Goal: Navigation & Orientation: Find specific page/section

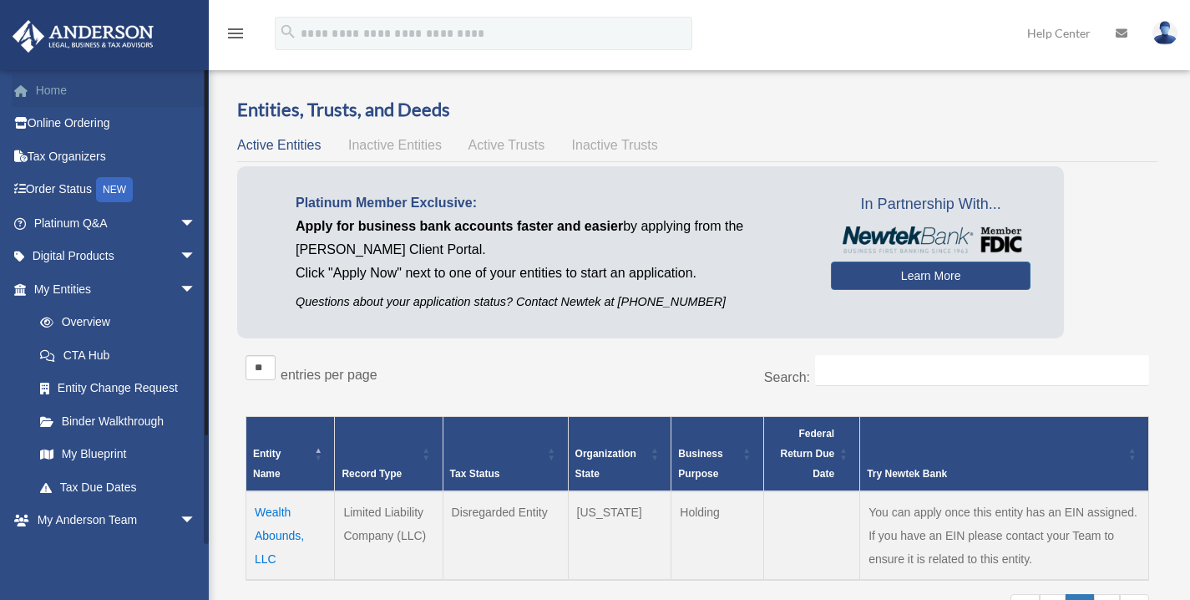
click at [92, 93] on link "Home" at bounding box center [117, 89] width 210 height 33
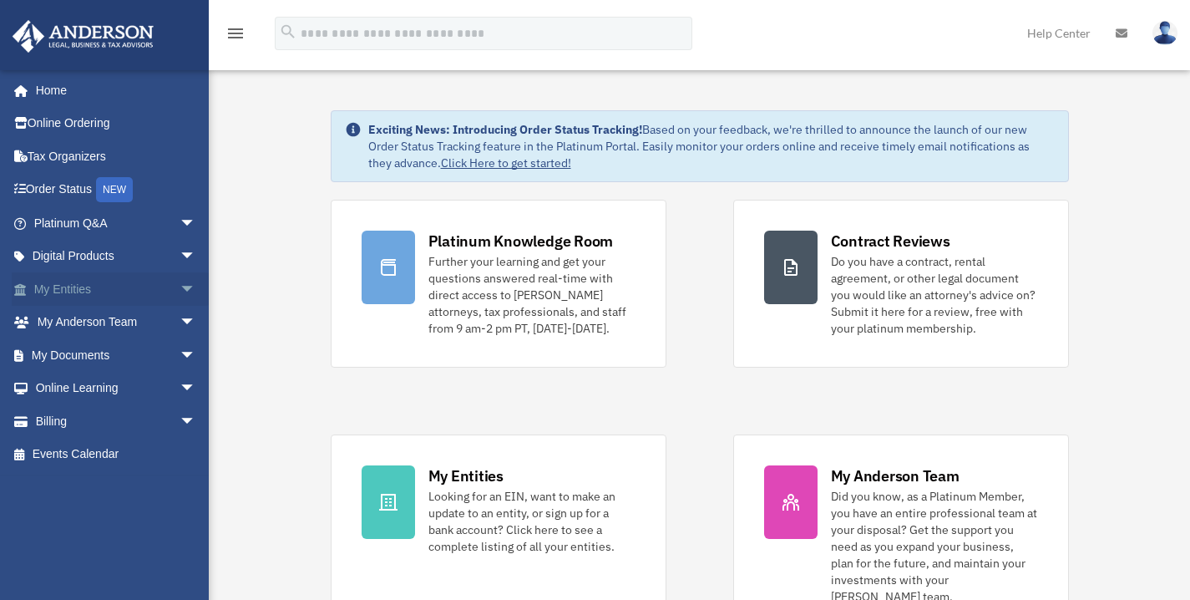
click at [180, 288] on span "arrow_drop_down" at bounding box center [196, 289] width 33 height 34
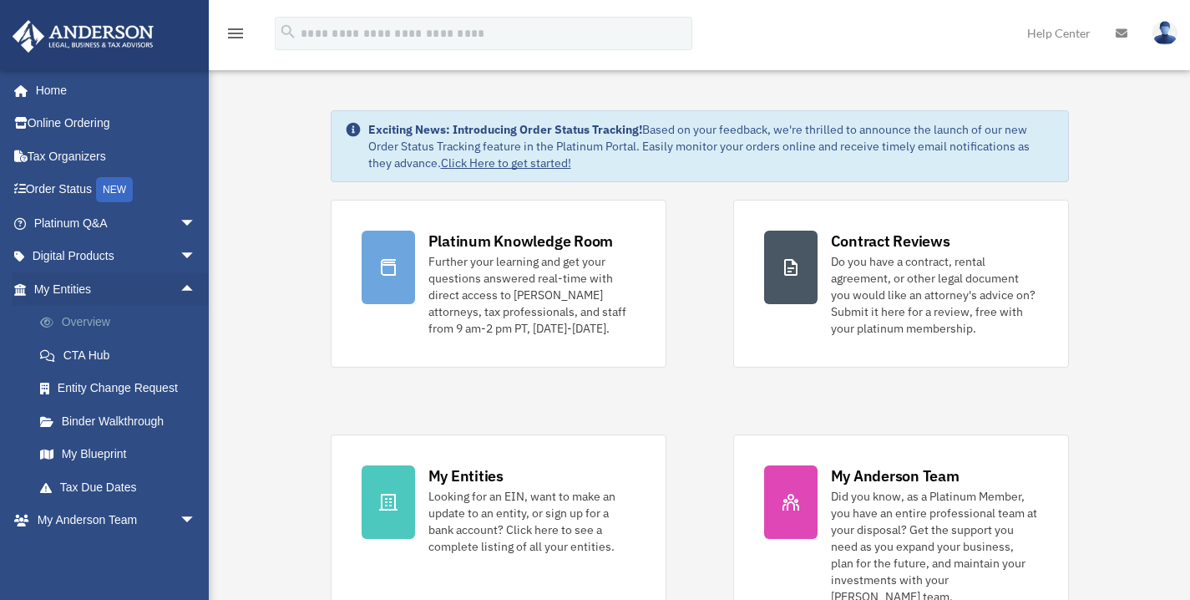
click at [101, 324] on link "Overview" at bounding box center [122, 322] width 198 height 33
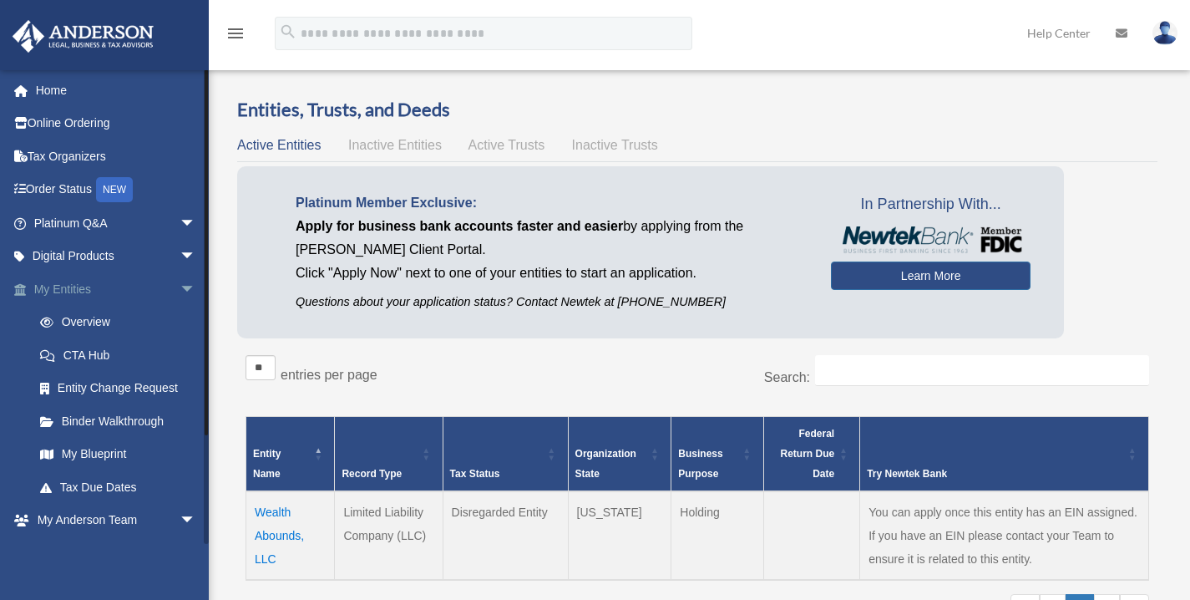
click at [180, 291] on span "arrow_drop_down" at bounding box center [196, 289] width 33 height 34
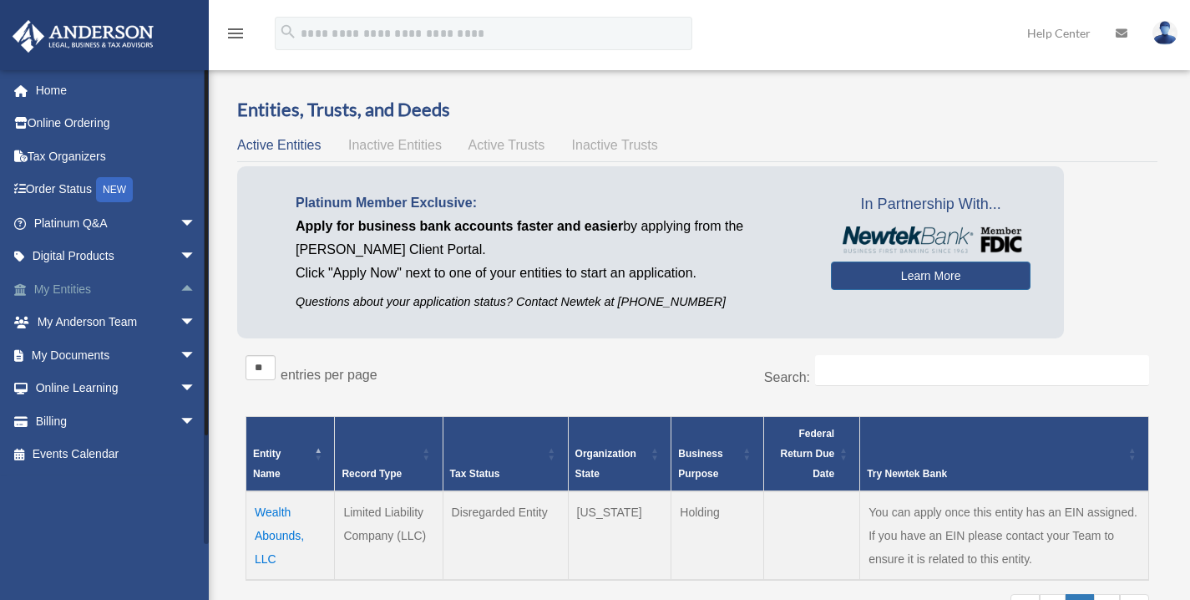
click at [180, 291] on span "arrow_drop_up" at bounding box center [196, 289] width 33 height 34
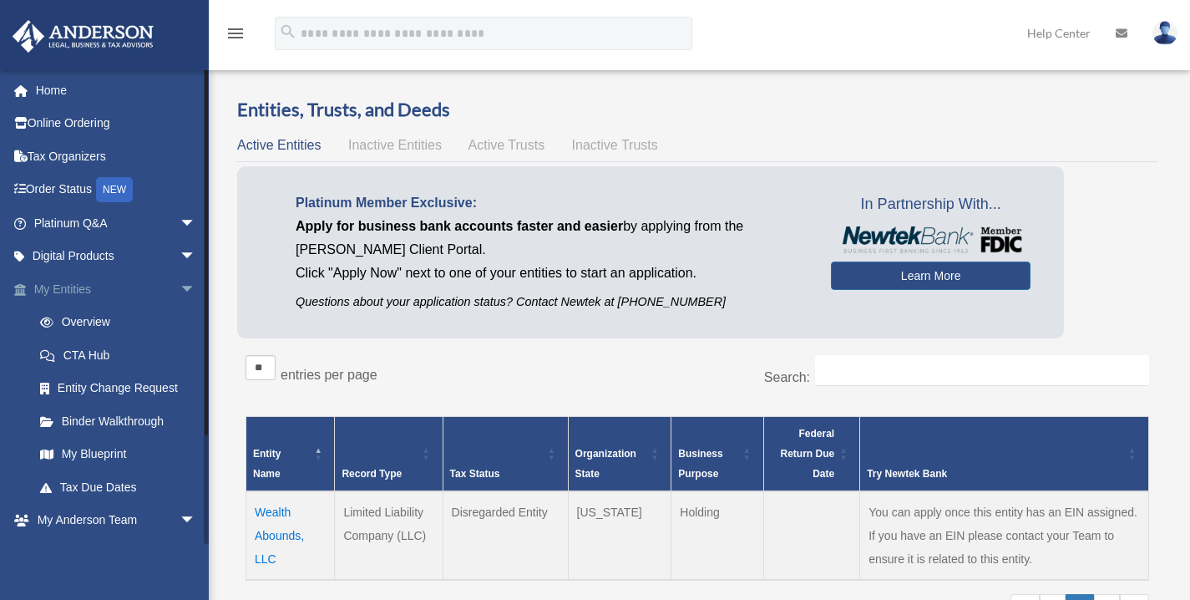
click at [180, 295] on span "arrow_drop_down" at bounding box center [196, 289] width 33 height 34
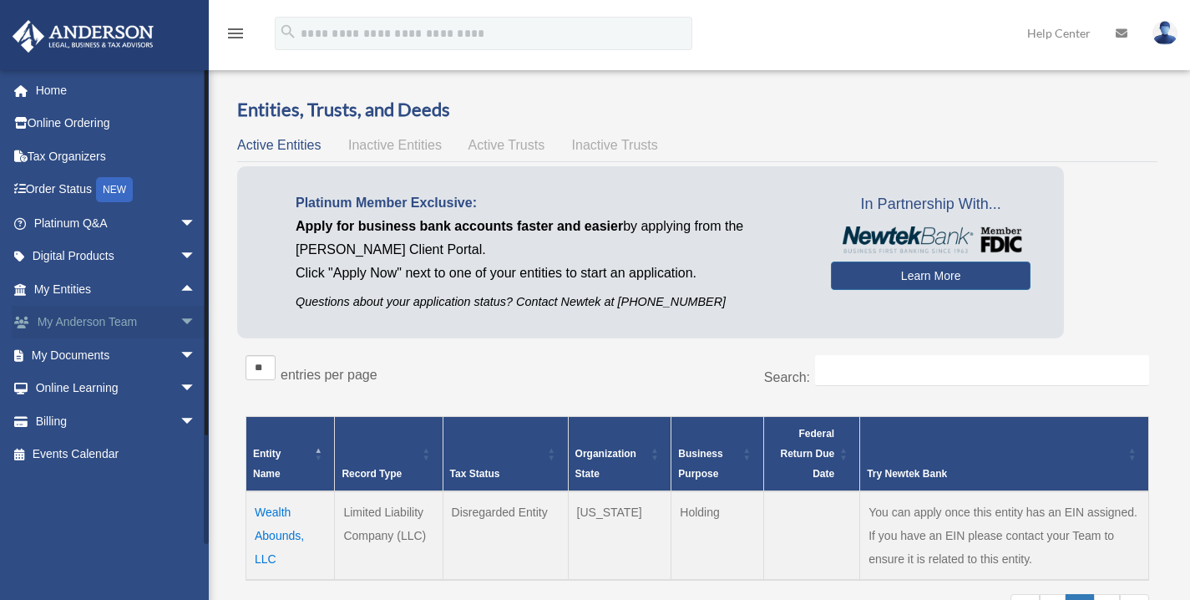
click at [144, 316] on link "My Anderson Team arrow_drop_down" at bounding box center [117, 322] width 210 height 33
click at [180, 321] on span "arrow_drop_down" at bounding box center [196, 323] width 33 height 34
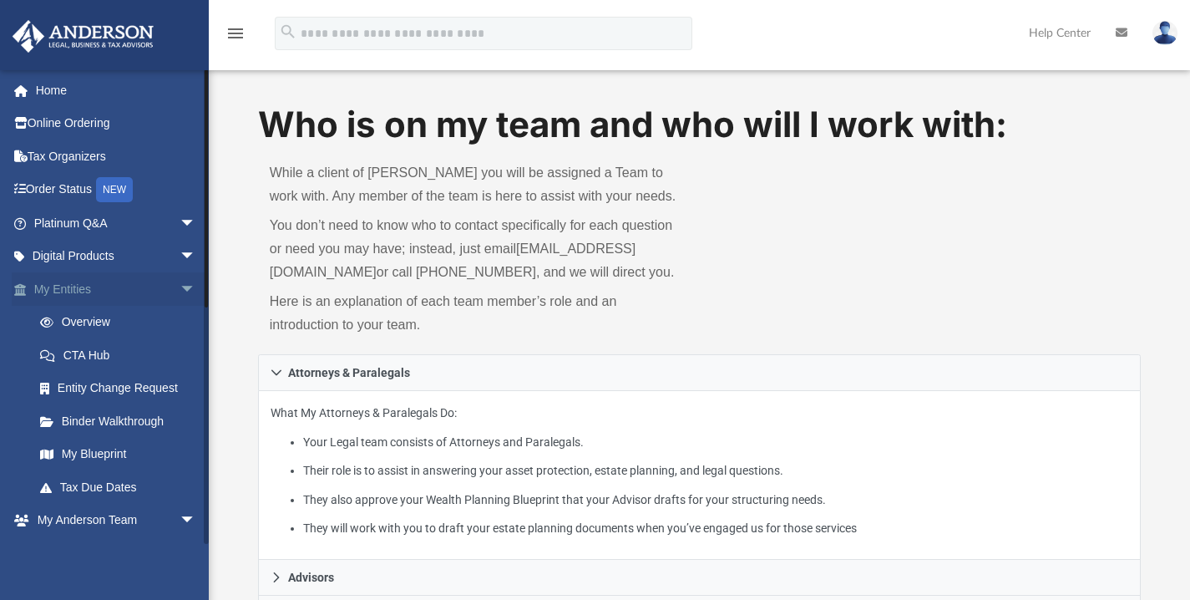
click at [180, 281] on span "arrow_drop_down" at bounding box center [196, 289] width 33 height 34
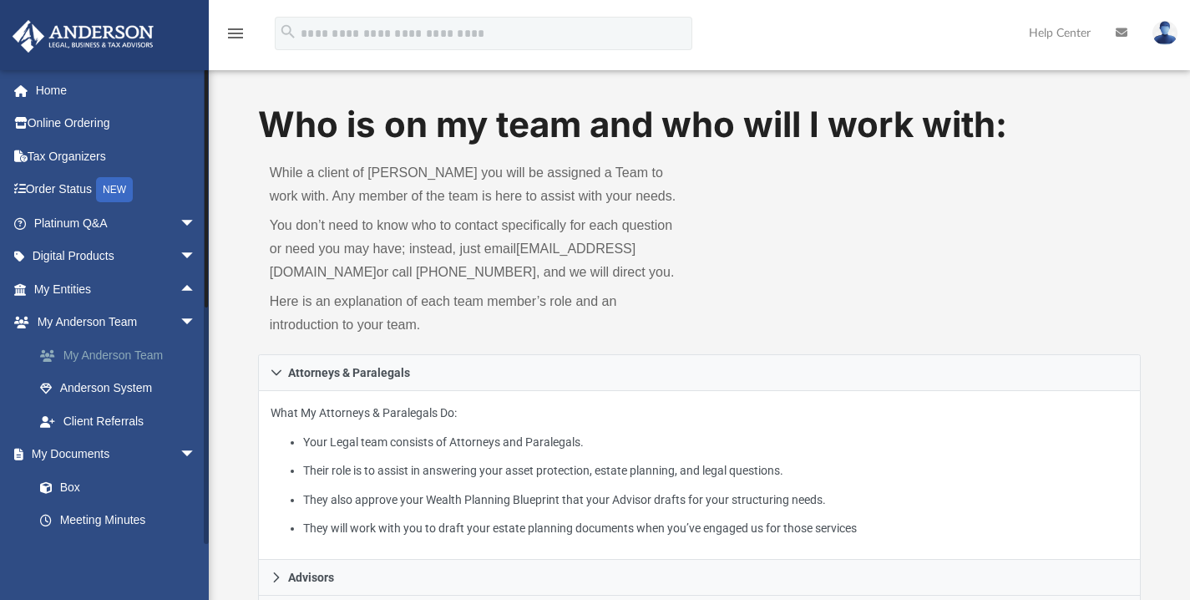
click at [139, 355] on link "My Anderson Team" at bounding box center [122, 354] width 198 height 33
click at [60, 362] on link "My Anderson Team" at bounding box center [122, 354] width 198 height 33
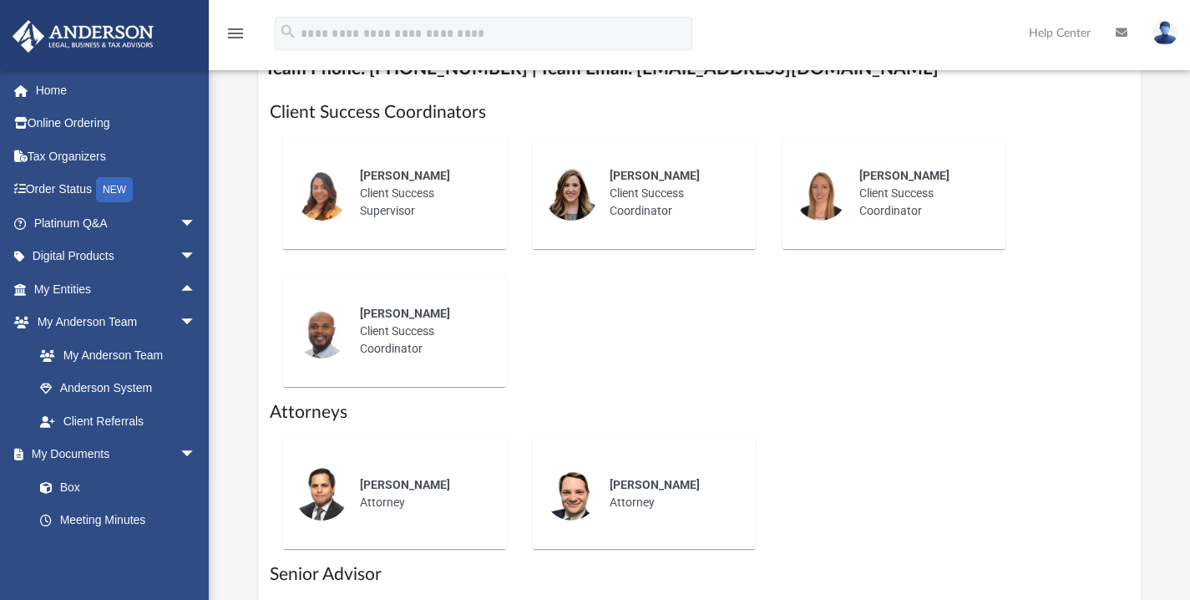
scroll to position [669, 0]
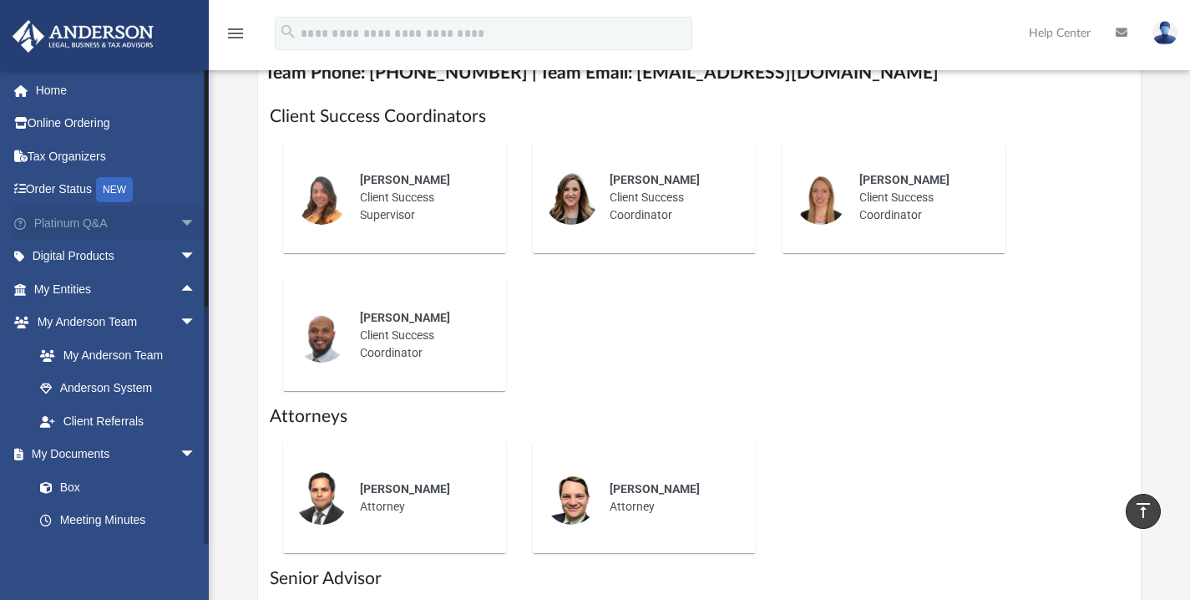
click at [180, 222] on span "arrow_drop_down" at bounding box center [196, 223] width 33 height 34
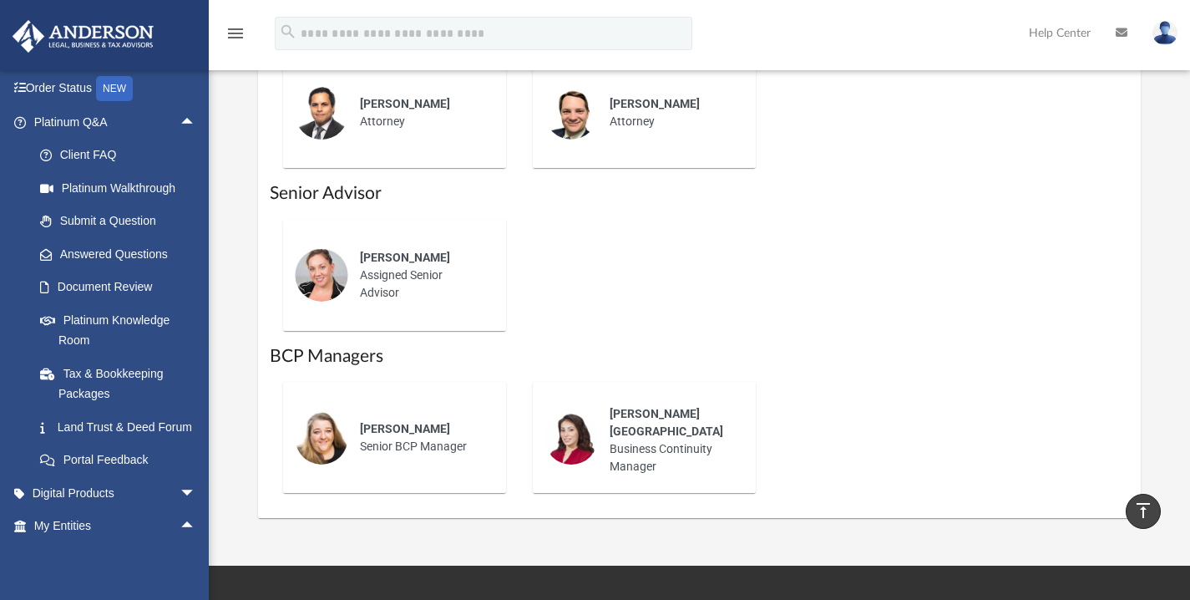
scroll to position [1042, 0]
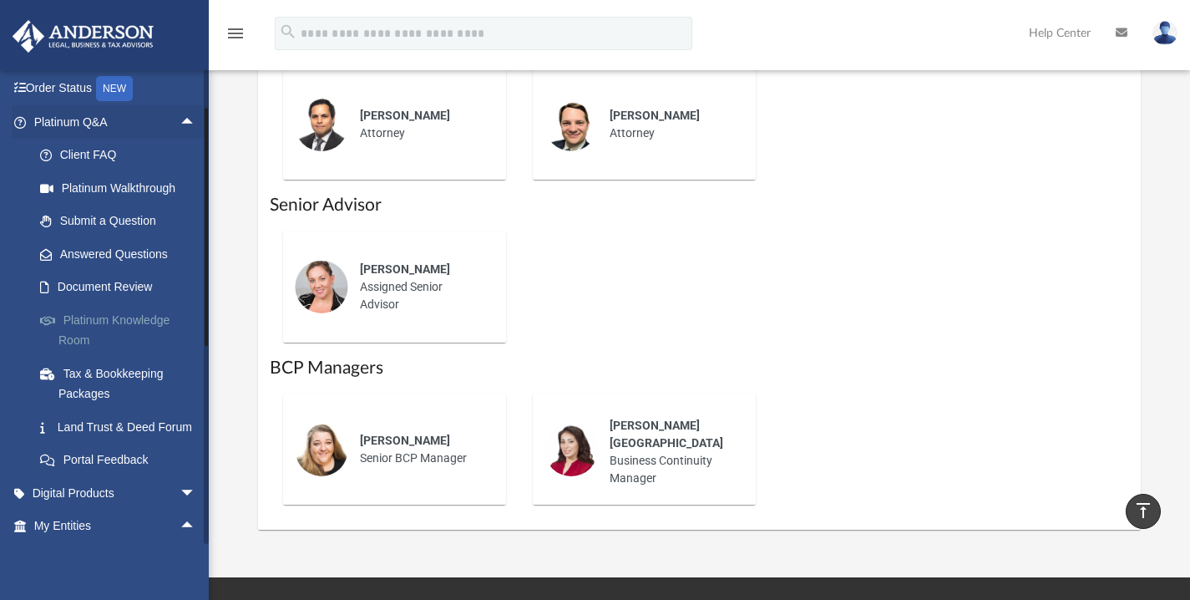
click at [93, 328] on link "Platinum Knowledge Room" at bounding box center [122, 329] width 198 height 53
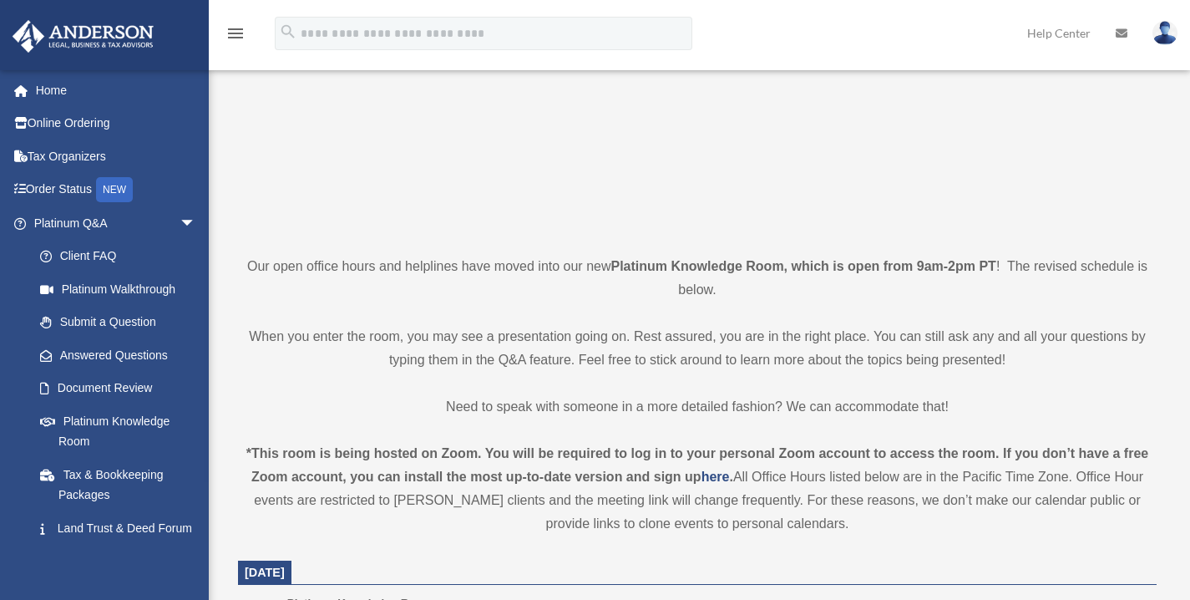
scroll to position [241, 0]
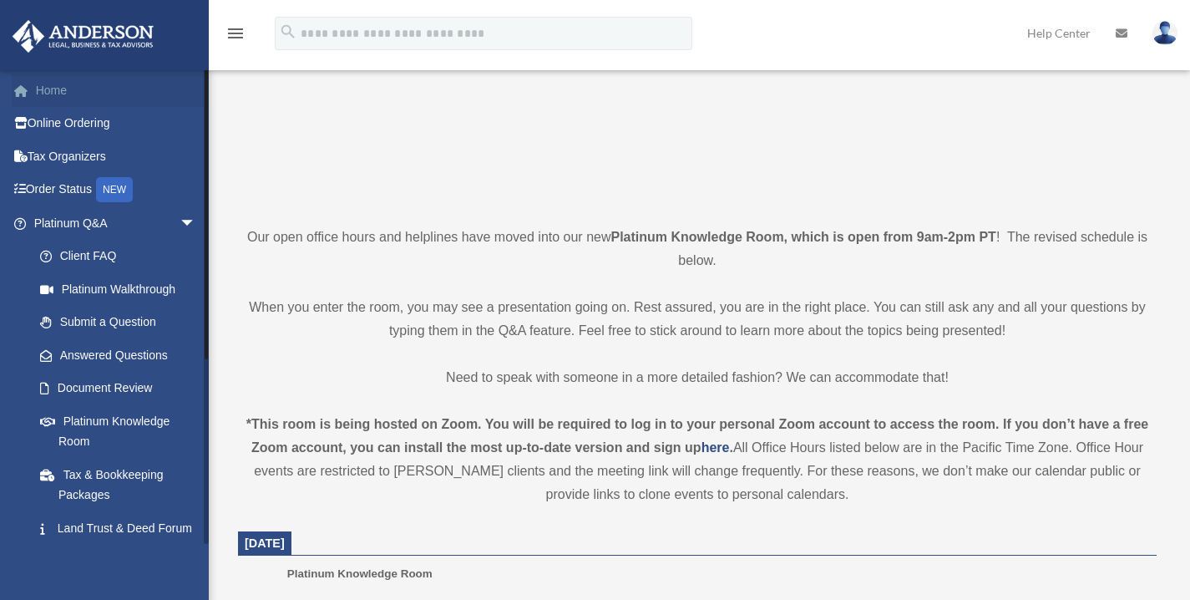
click at [74, 98] on link "Home" at bounding box center [117, 89] width 210 height 33
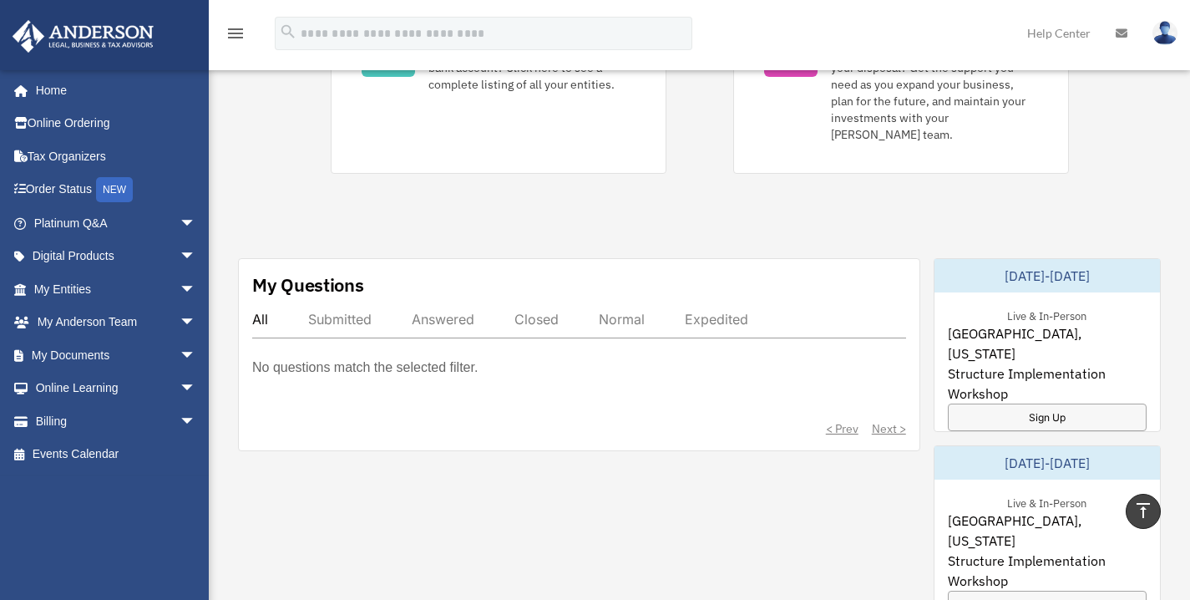
scroll to position [463, 0]
click at [180, 286] on span "arrow_drop_down" at bounding box center [196, 289] width 33 height 34
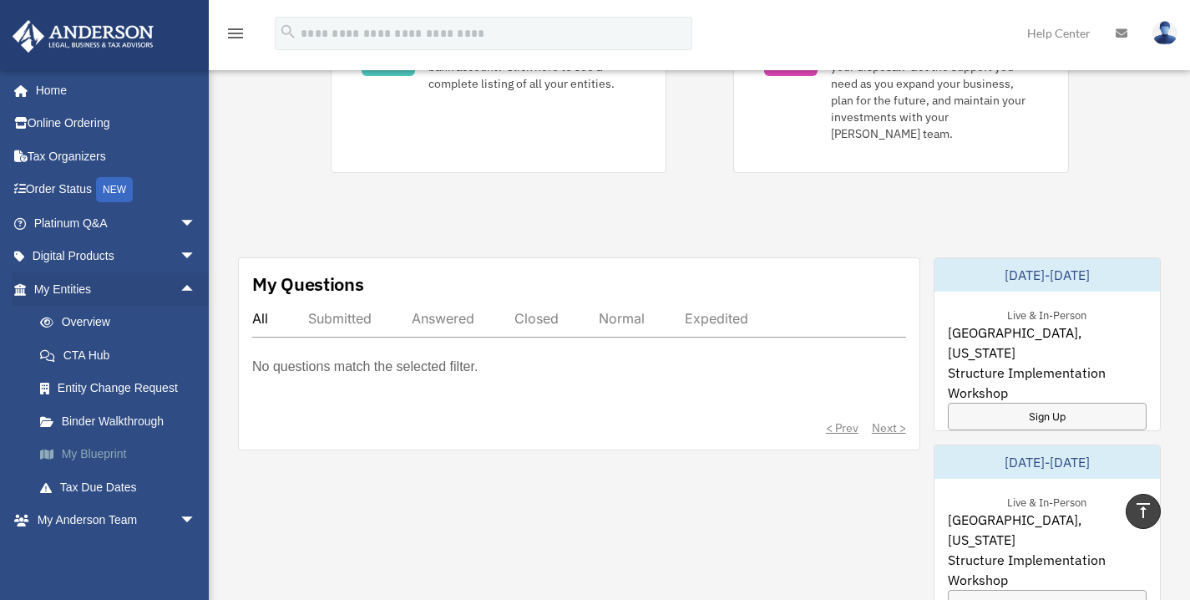
click at [102, 452] on link "My Blueprint" at bounding box center [122, 454] width 198 height 33
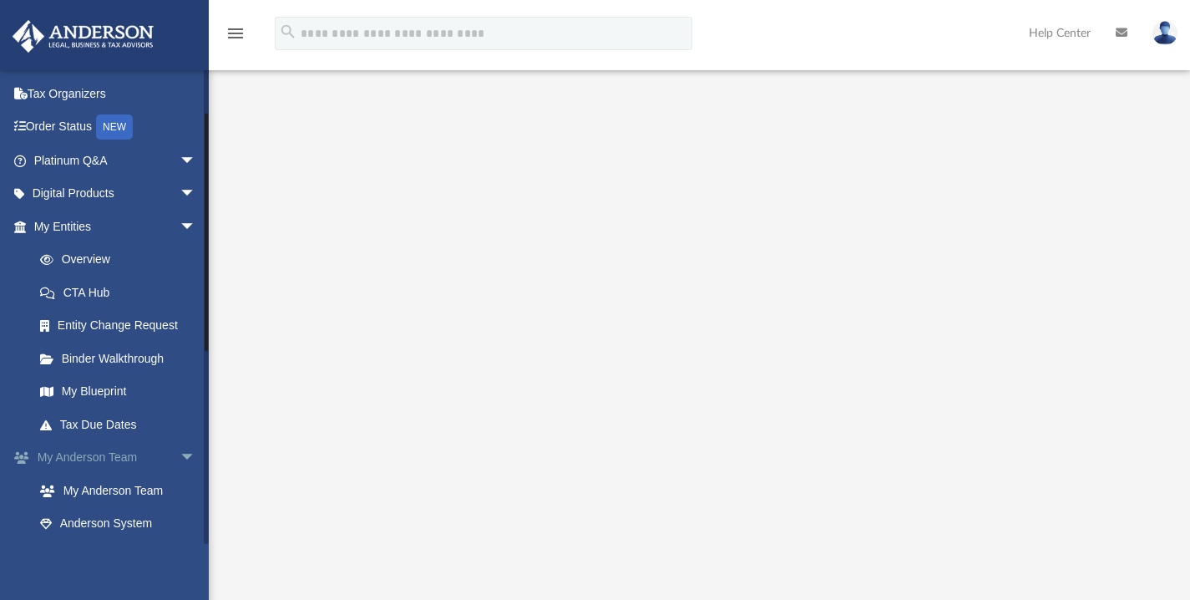
scroll to position [48, 0]
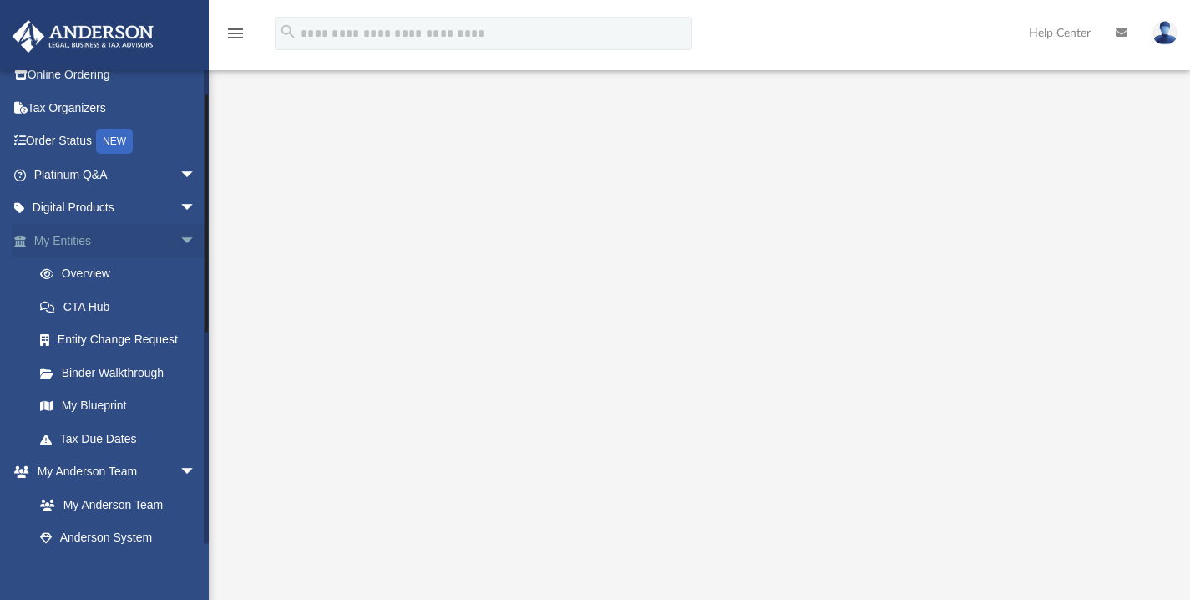
click at [180, 237] on span "arrow_drop_down" at bounding box center [196, 241] width 33 height 34
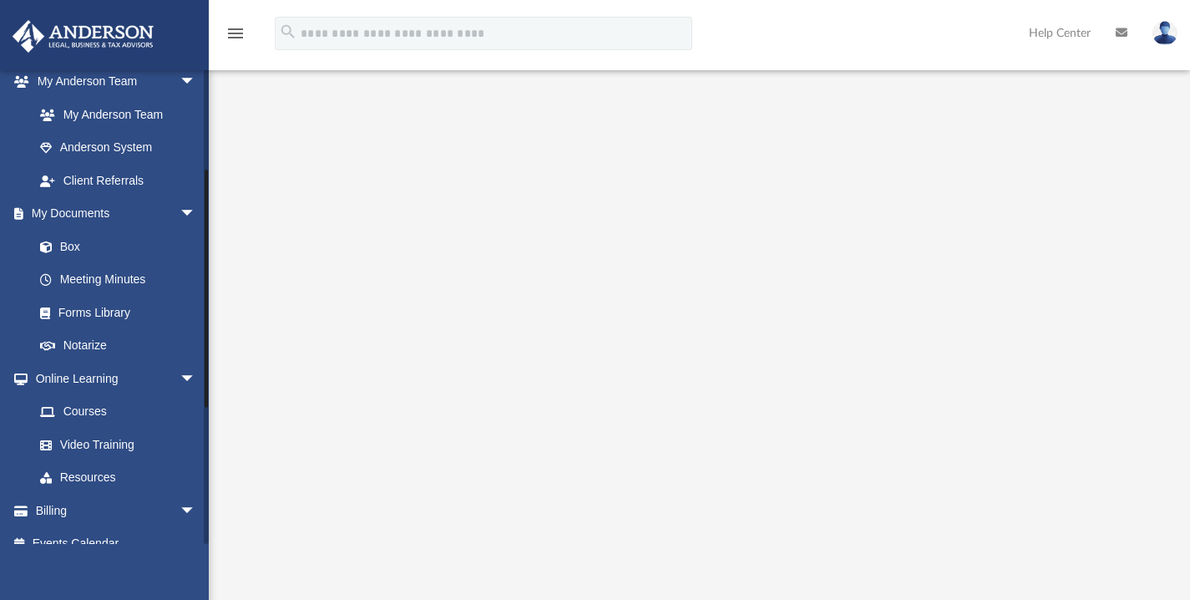
scroll to position [261, 0]
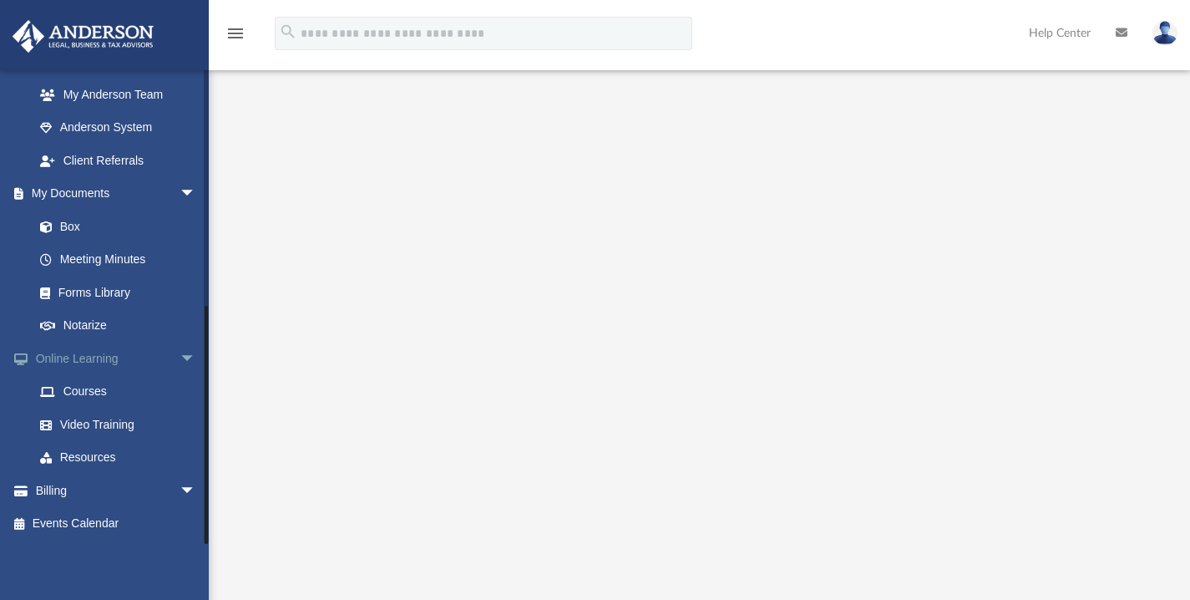
click at [180, 355] on span "arrow_drop_down" at bounding box center [196, 359] width 33 height 34
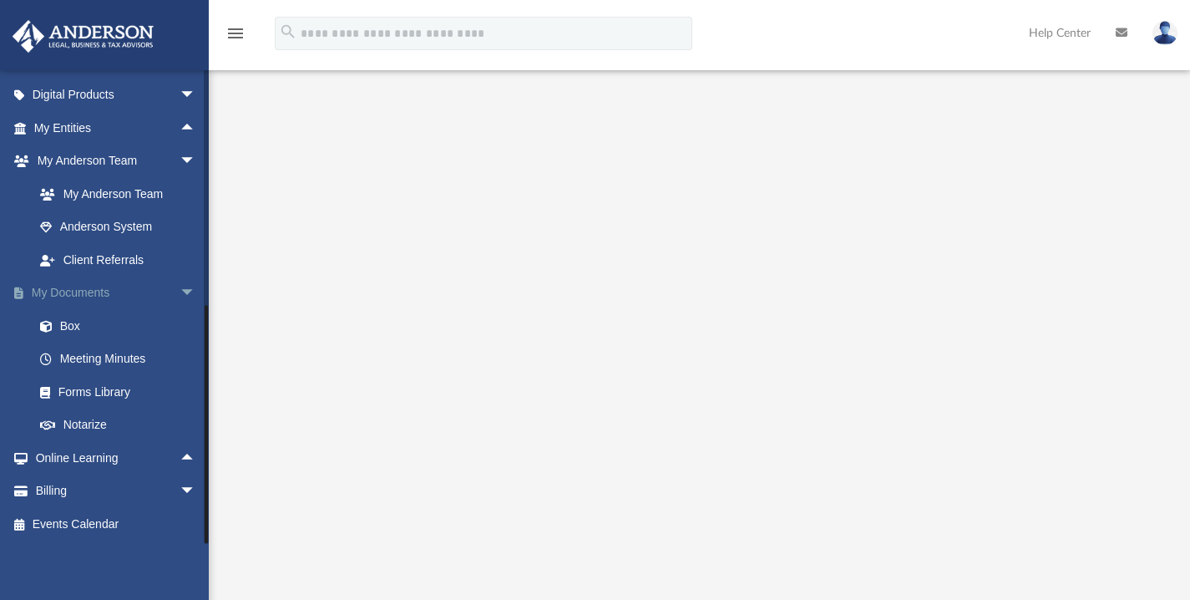
click at [180, 290] on span "arrow_drop_down" at bounding box center [196, 293] width 33 height 34
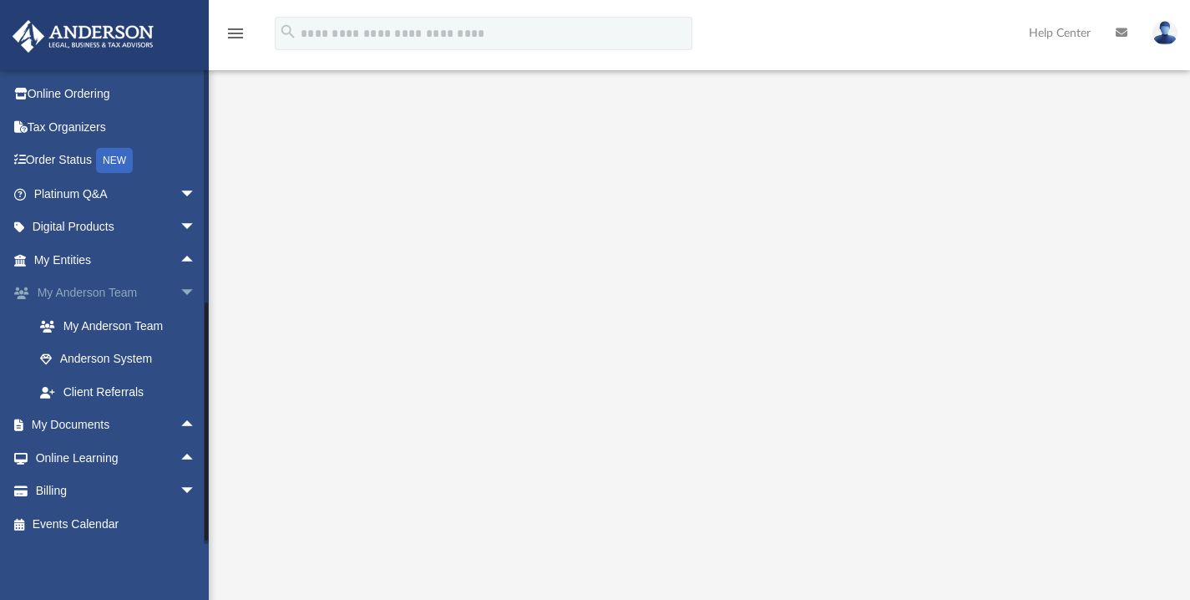
click at [180, 288] on span "arrow_drop_down" at bounding box center [196, 293] width 33 height 34
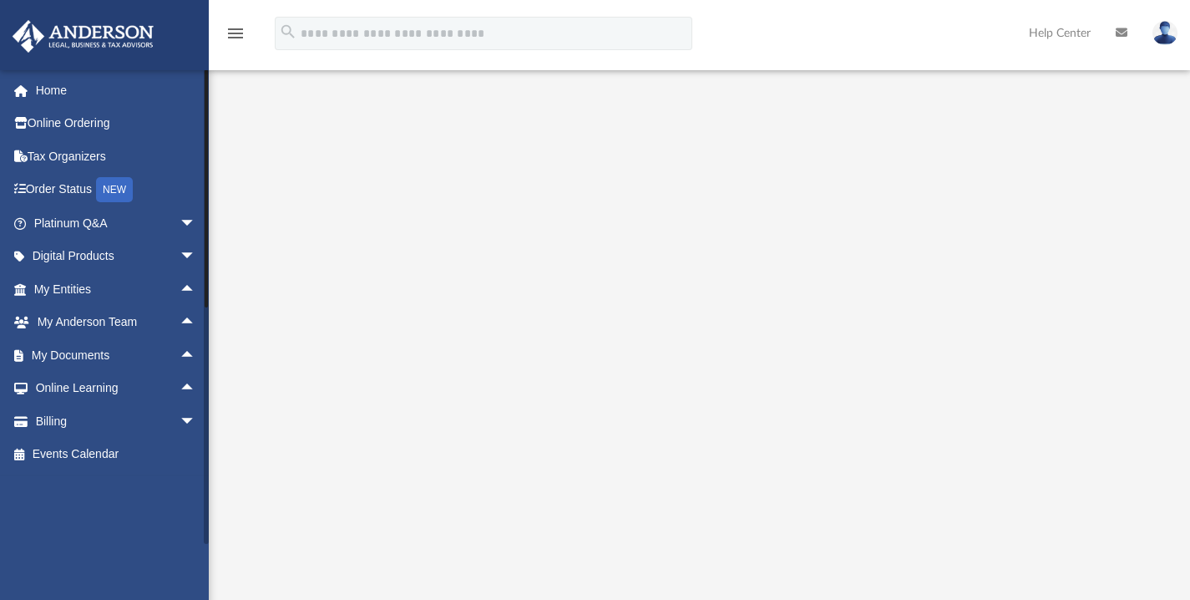
scroll to position [166, 0]
click at [180, 289] on span "arrow_drop_up" at bounding box center [196, 289] width 33 height 34
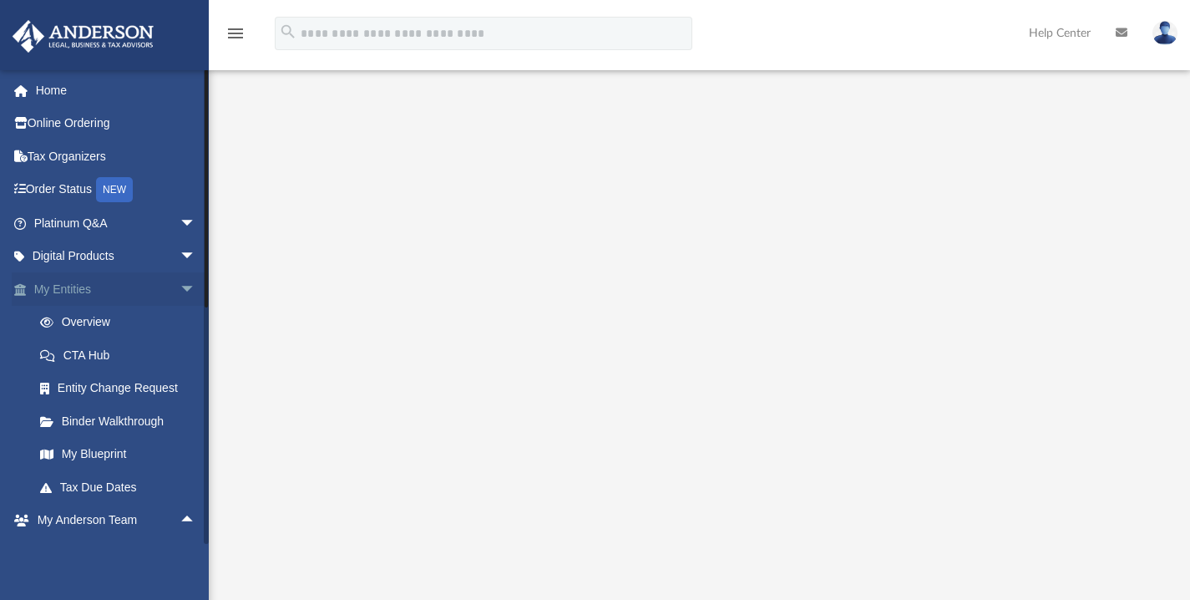
click at [180, 289] on span "arrow_drop_down" at bounding box center [196, 289] width 33 height 34
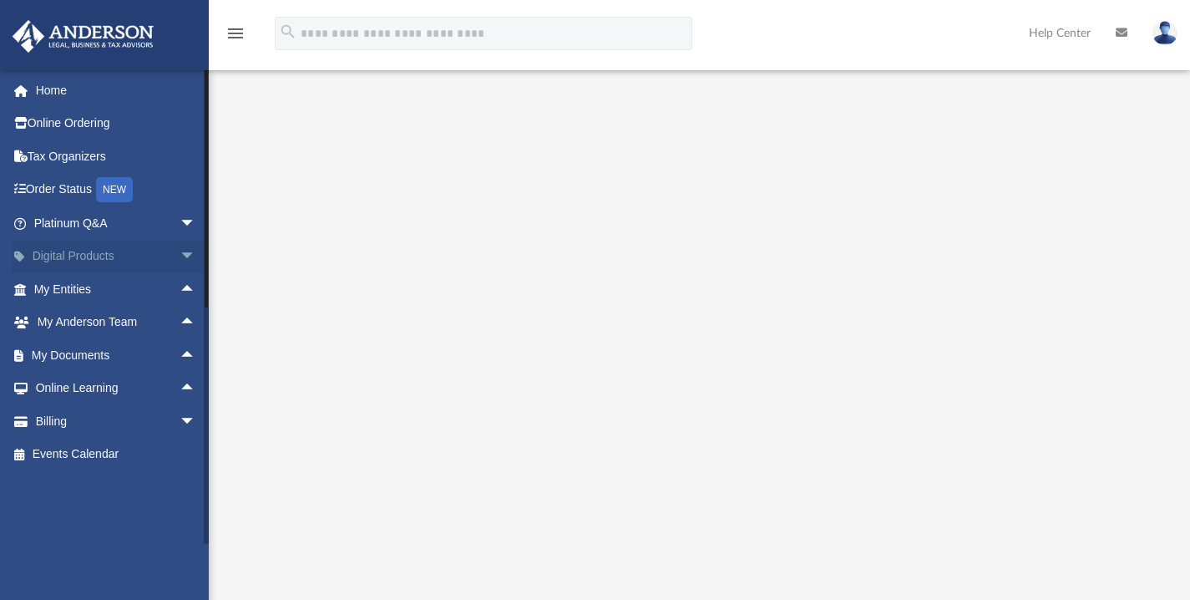
click at [180, 256] on span "arrow_drop_down" at bounding box center [196, 257] width 33 height 34
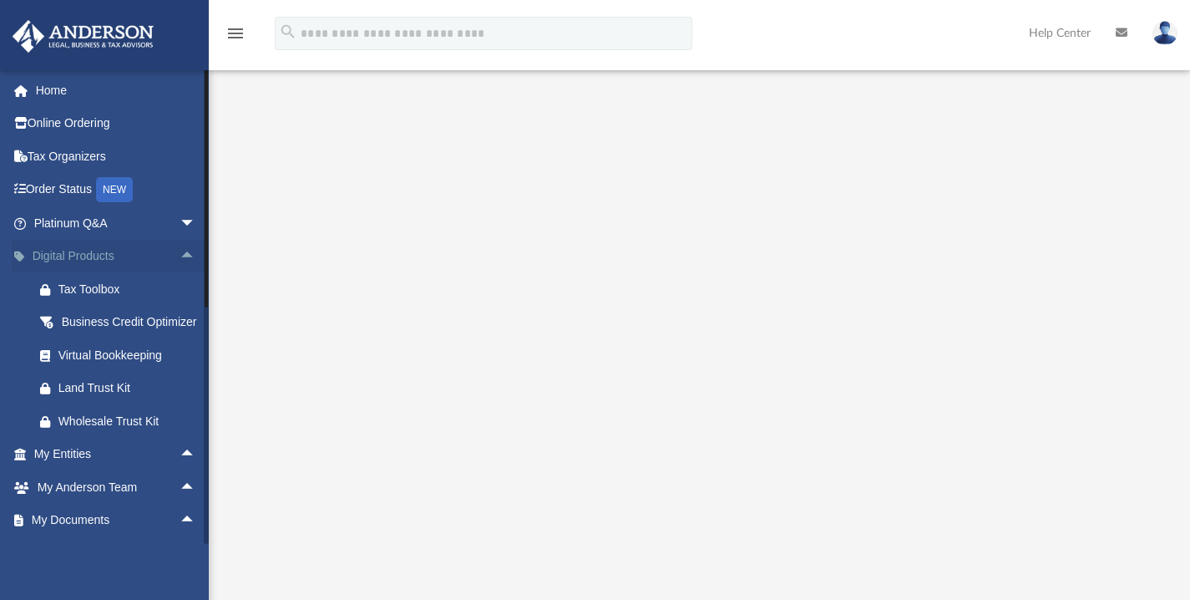
click at [180, 256] on span "arrow_drop_up" at bounding box center [196, 257] width 33 height 34
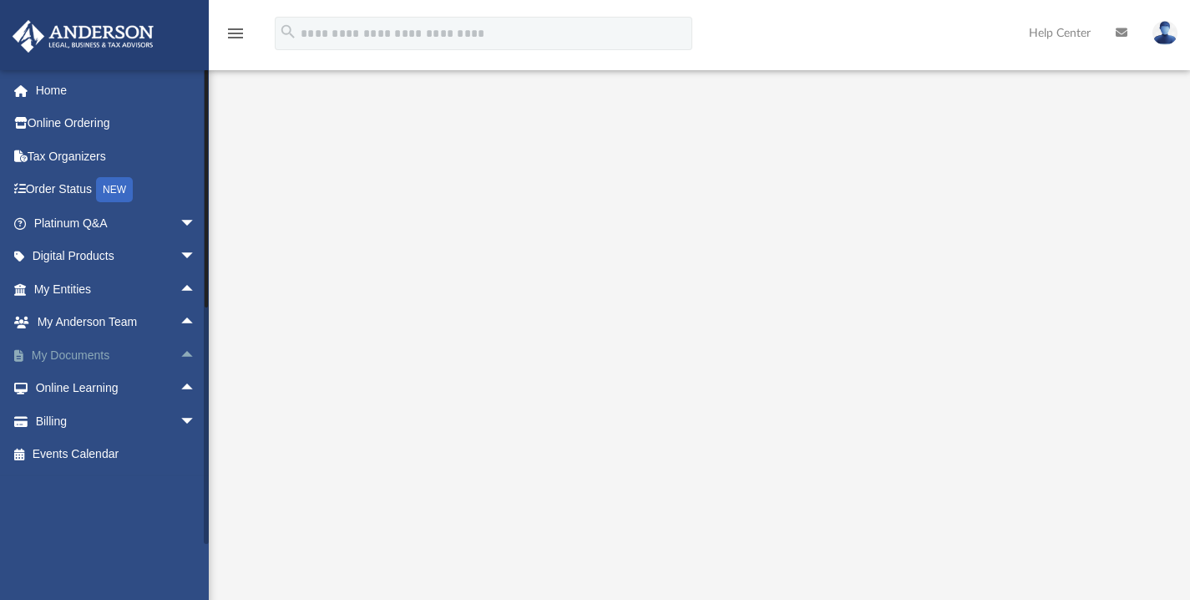
click at [180, 350] on span "arrow_drop_up" at bounding box center [196, 355] width 33 height 34
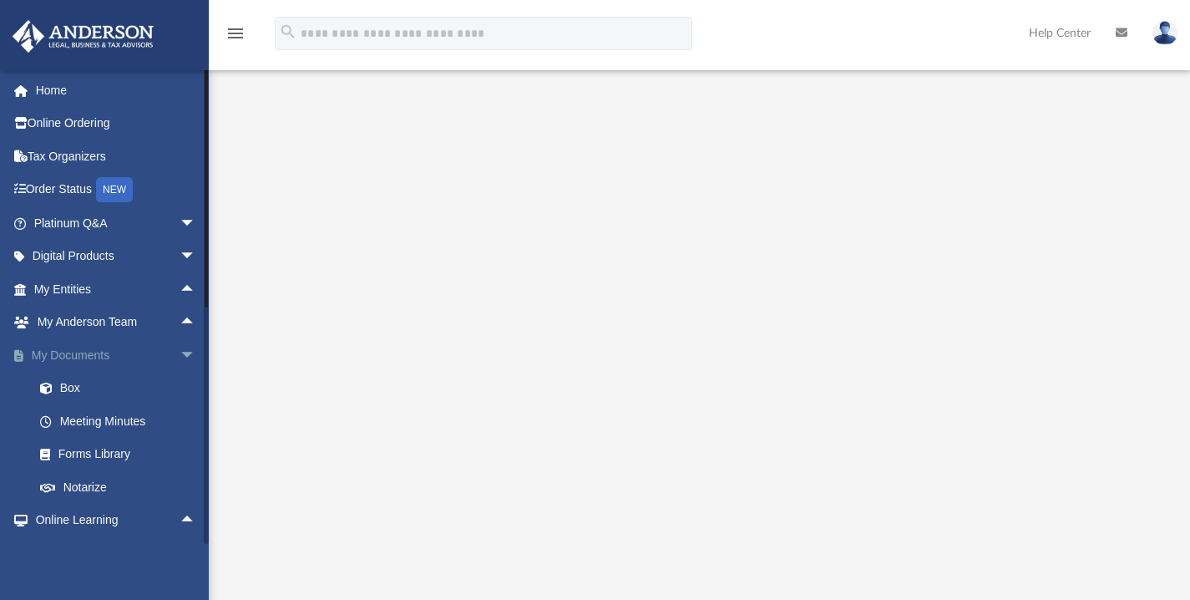
click at [180, 350] on span "arrow_drop_down" at bounding box center [196, 355] width 33 height 34
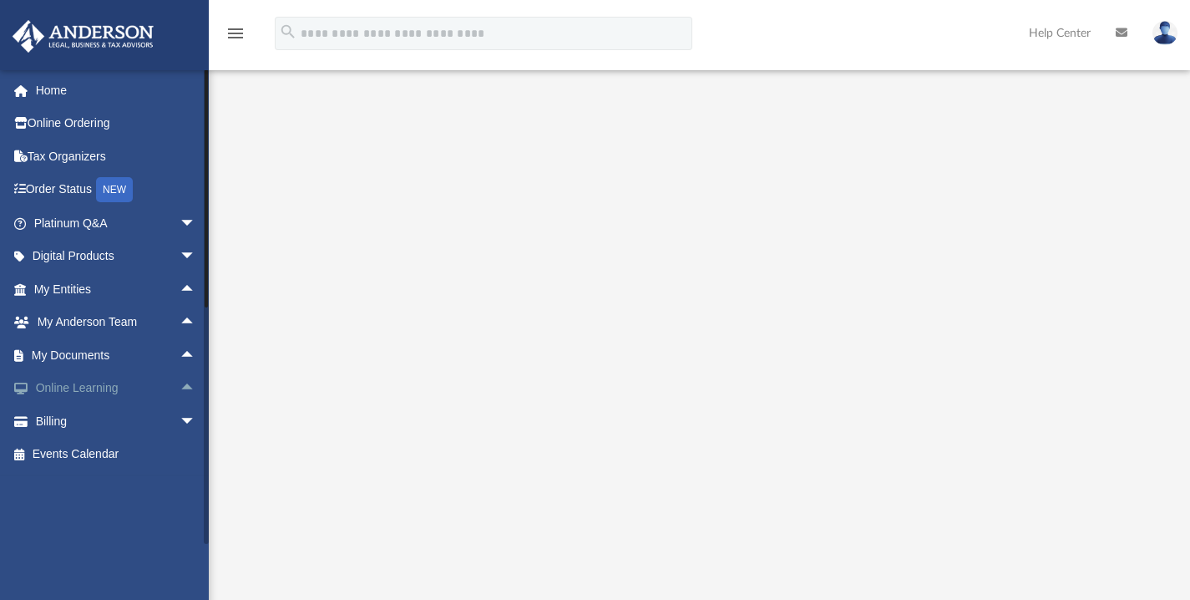
click at [180, 387] on span "arrow_drop_up" at bounding box center [196, 389] width 33 height 34
click at [180, 387] on span "arrow_drop_down" at bounding box center [196, 389] width 33 height 34
click at [180, 421] on span "arrow_drop_down" at bounding box center [196, 421] width 33 height 34
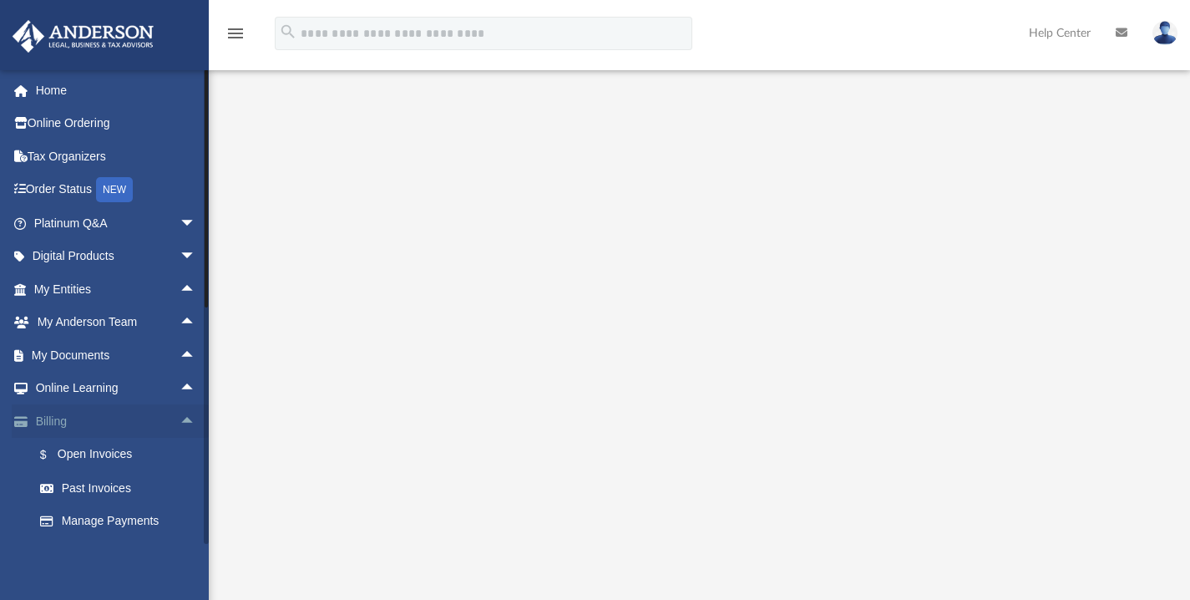
click at [180, 421] on span "arrow_drop_up" at bounding box center [196, 421] width 33 height 34
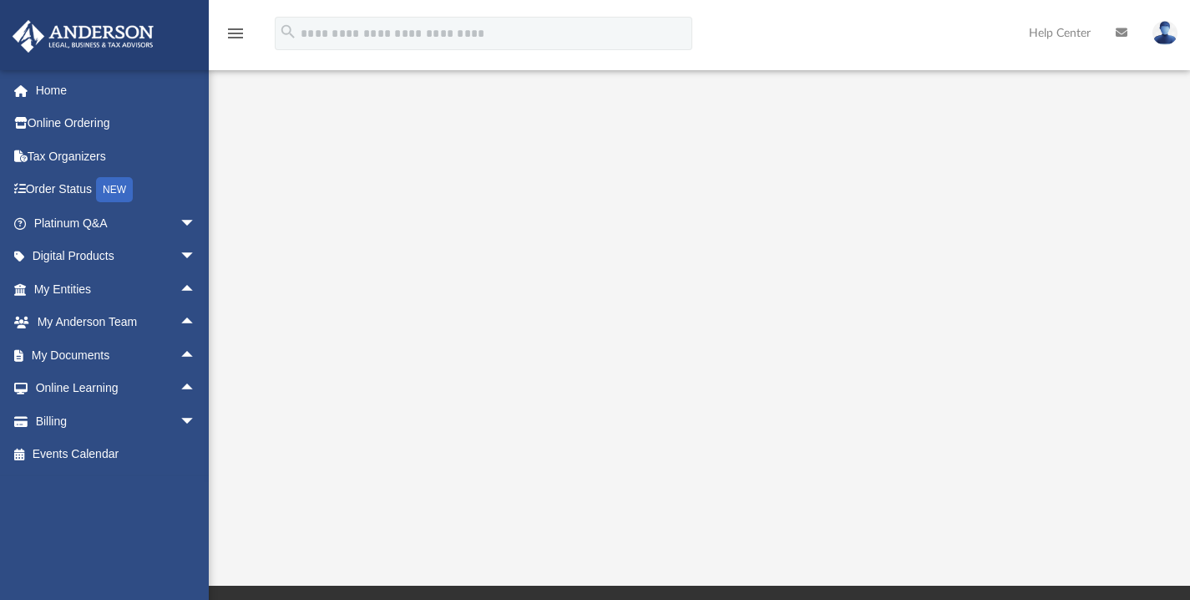
scroll to position [235, 0]
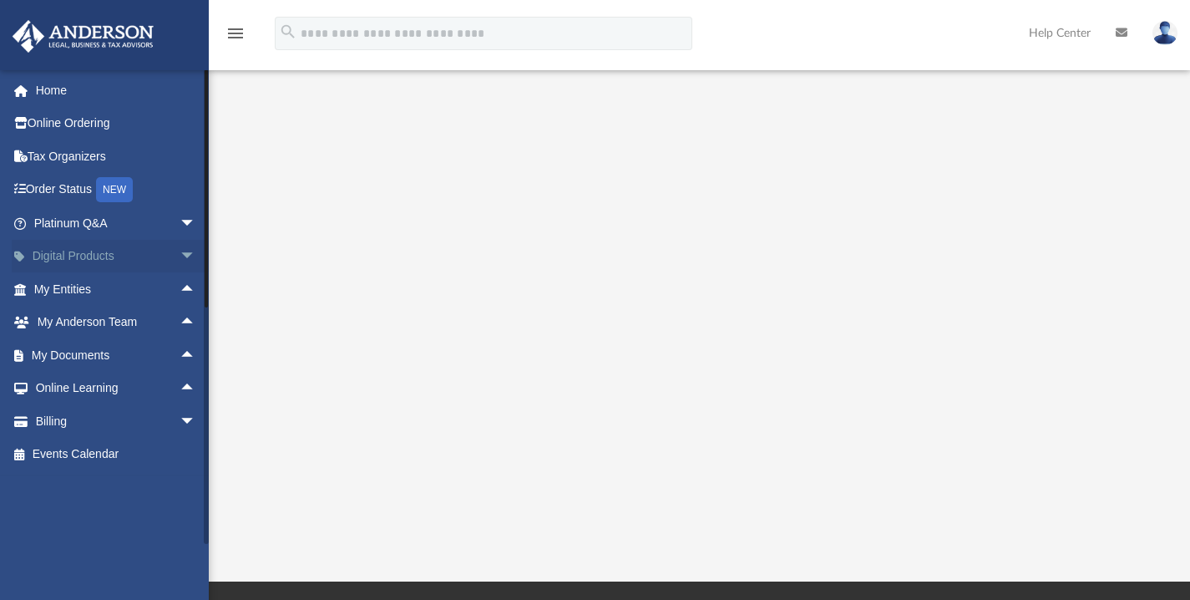
click at [180, 250] on span "arrow_drop_down" at bounding box center [196, 257] width 33 height 34
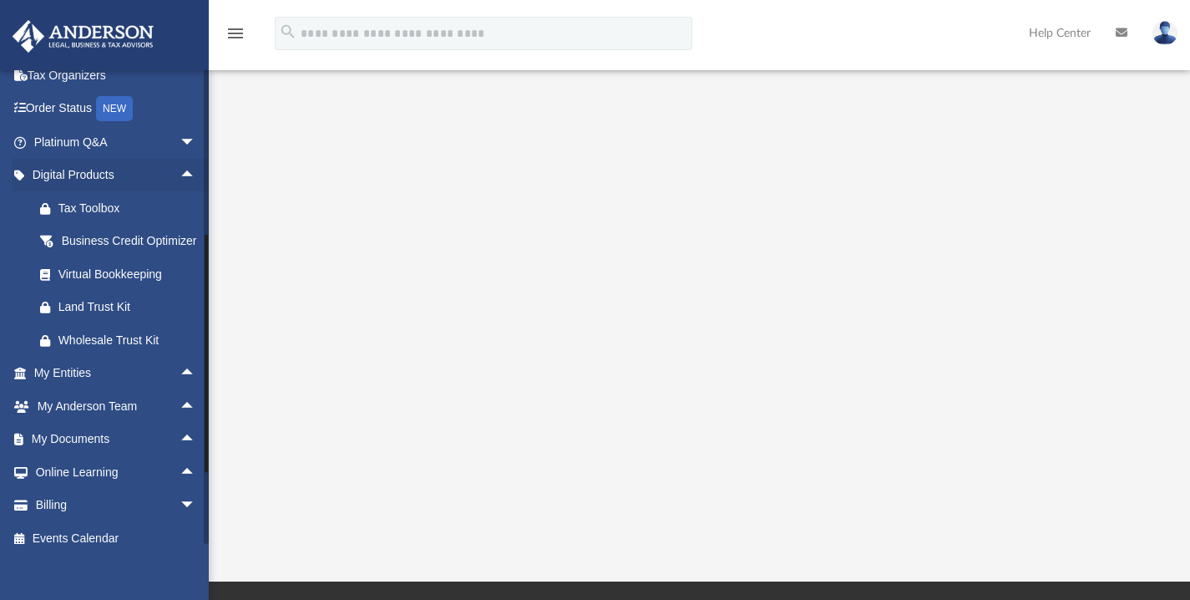
scroll to position [86, 0]
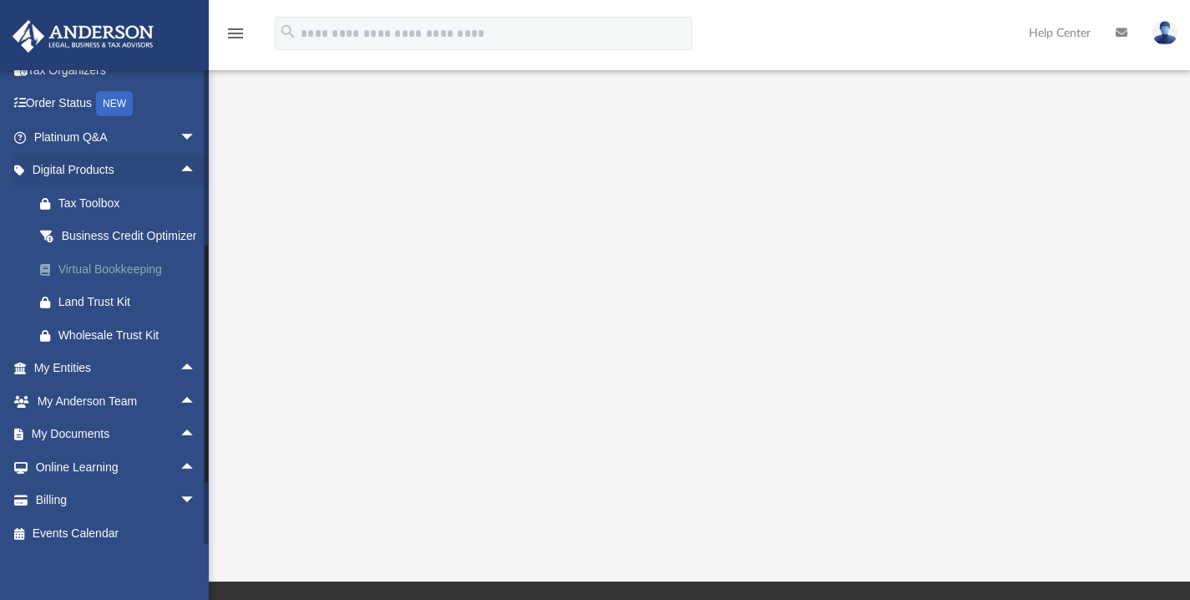
click at [76, 280] on div "Virtual Bookkeeping" at bounding box center [129, 269] width 142 height 21
